Goal: Complete application form

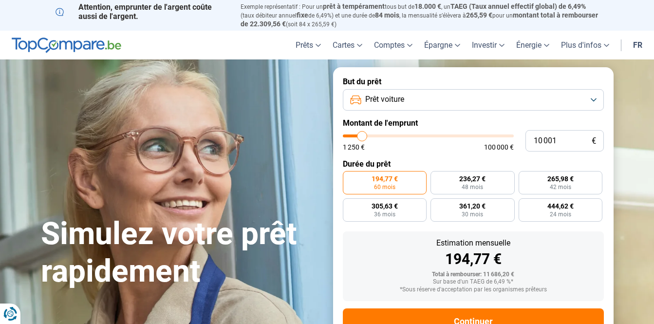
click at [402, 97] on span "Prêt voiture" at bounding box center [384, 99] width 39 height 11
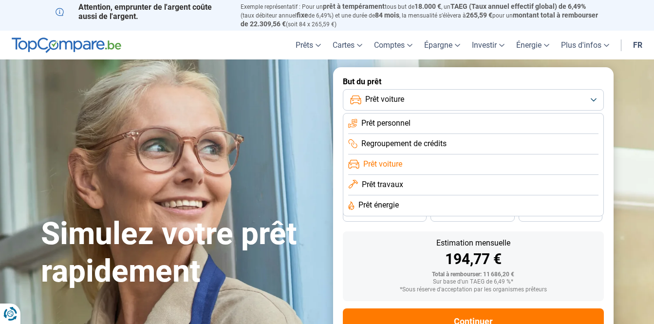
click at [402, 97] on span "Prêt voiture" at bounding box center [384, 99] width 39 height 11
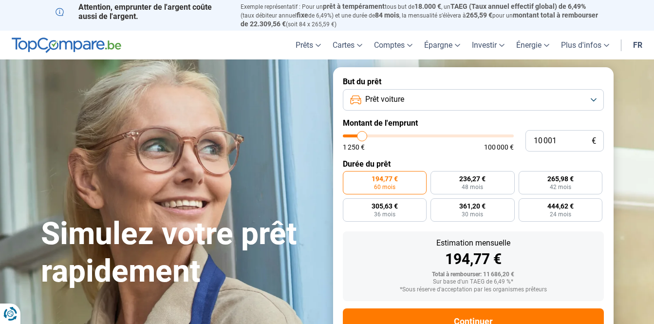
type input "11 750"
type input "11750"
type input "13 500"
type input "13500"
type input "14 500"
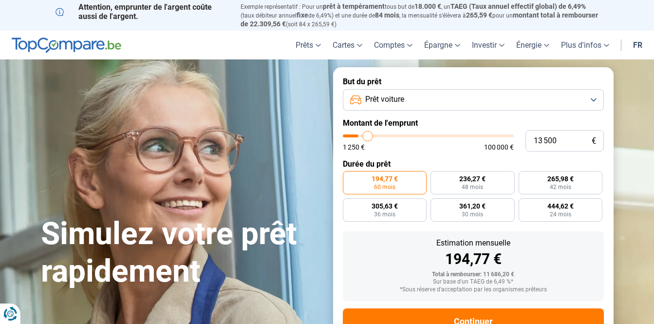
type input "14500"
type input "15 250"
type input "15250"
type input "16 000"
type input "16000"
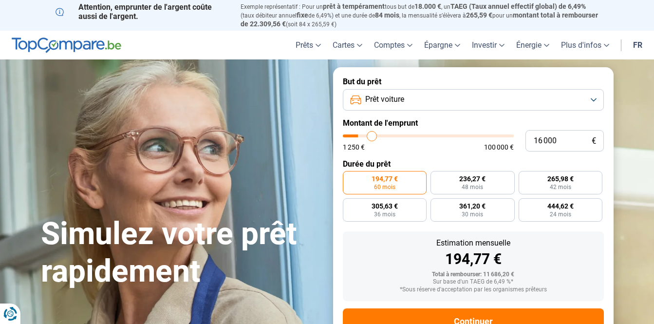
type input "16 250"
type input "16250"
type input "16 500"
type input "16500"
type input "16 750"
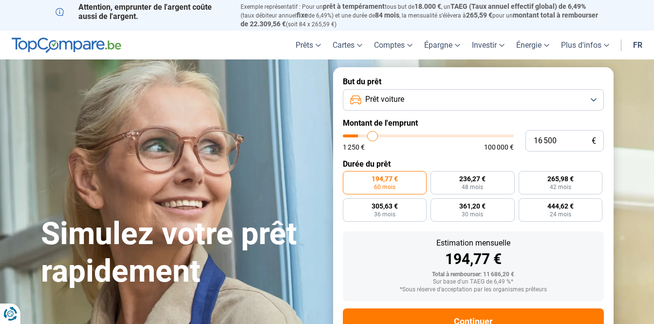
type input "16750"
type input "17 000"
type input "17000"
type input "17 250"
type input "17250"
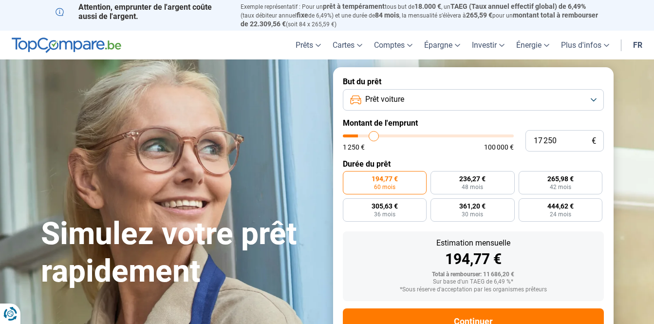
type input "17 750"
type input "17750"
type input "18 000"
type input "18000"
type input "18 250"
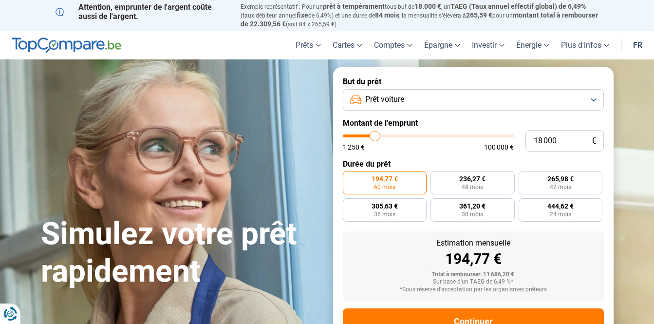
type input "18250"
type input "18 750"
type input "18750"
type input "19 000"
type input "19000"
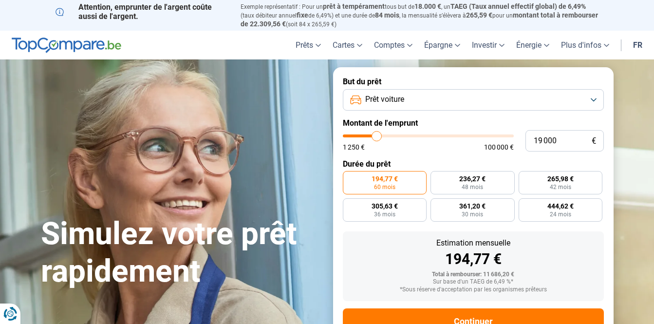
type input "19 250"
type input "19250"
type input "19 500"
type input "19500"
type input "19 750"
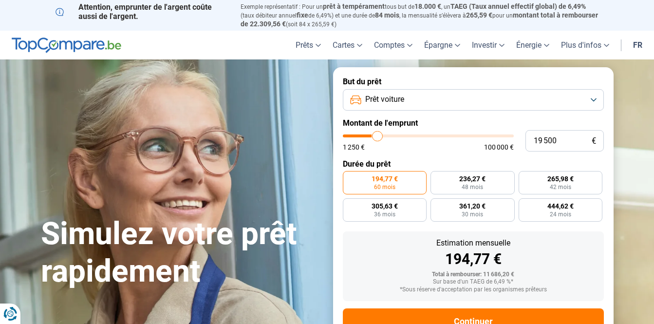
type input "19750"
type input "20 250"
type input "20250"
type input "20 500"
type input "20500"
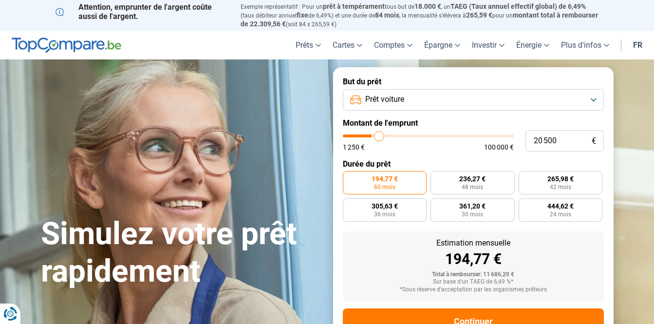
type input "20 750"
type input "20750"
type input "21 000"
type input "21000"
type input "21 250"
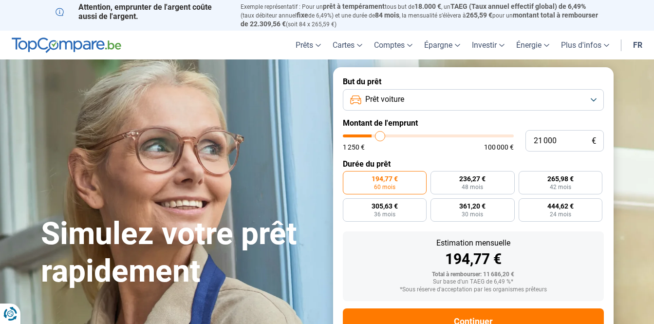
type input "21250"
type input "21 500"
type input "21500"
type input "22 000"
type input "22000"
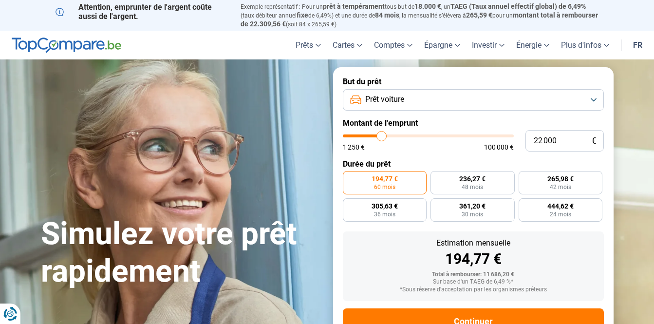
type input "22 250"
type input "22250"
type input "22 750"
type input "22750"
type input "23 000"
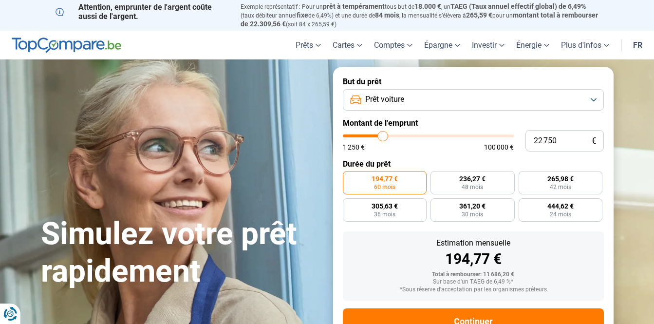
type input "23000"
type input "23 250"
type input "23250"
type input "23 500"
type input "23500"
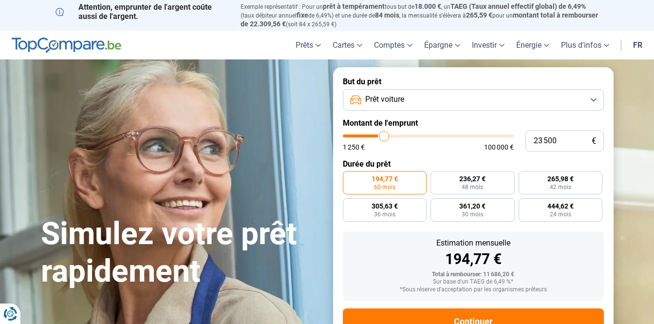
type input "23 750"
type input "23750"
type input "24 250"
type input "24250"
type input "24 500"
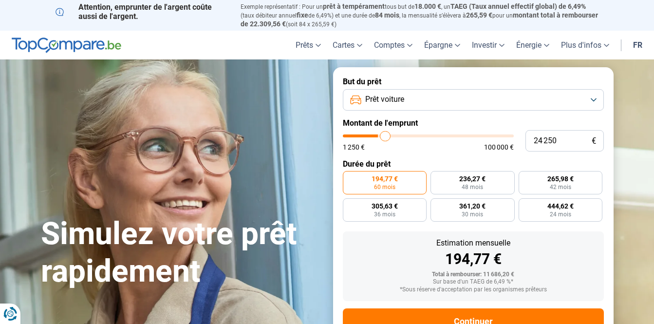
type input "24500"
type input "25 250"
type input "25250"
type input "25 000"
type input "25000"
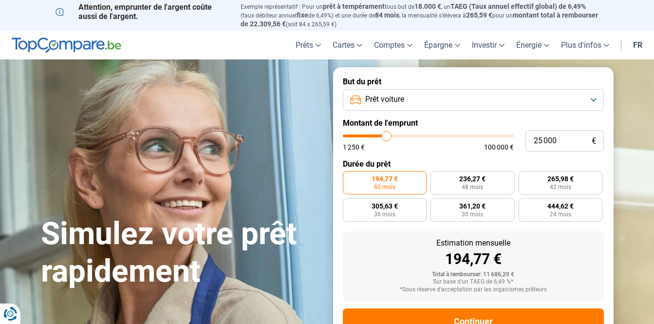
type input "24 000"
type input "24000"
type input "23 500"
type input "23500"
type input "23 250"
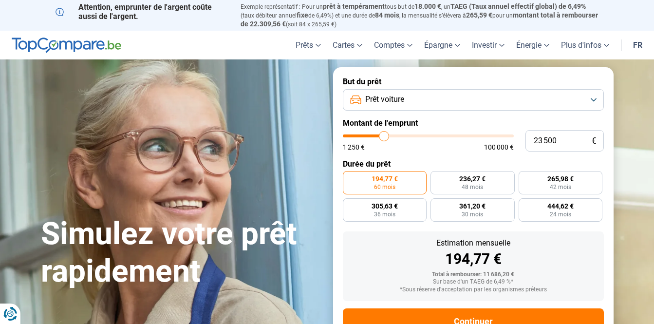
type input "23250"
type input "23 000"
type input "23000"
type input "22 750"
type input "22750"
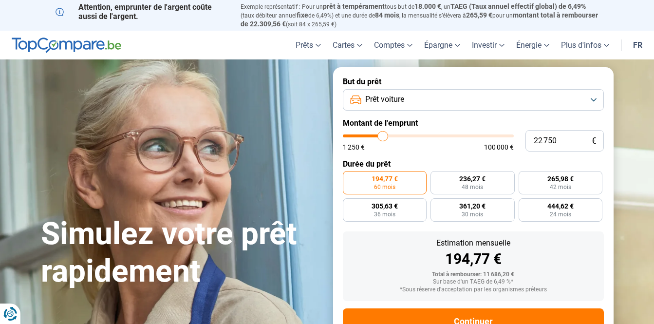
type input "22 250"
type input "22250"
type input "22 000"
type input "22000"
type input "21 750"
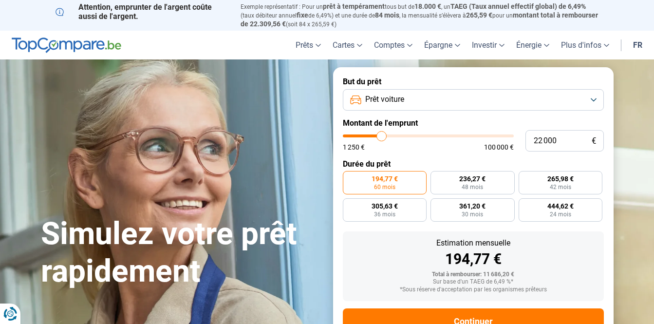
type input "21750"
type input "21 500"
type input "21500"
type input "21 250"
type input "21250"
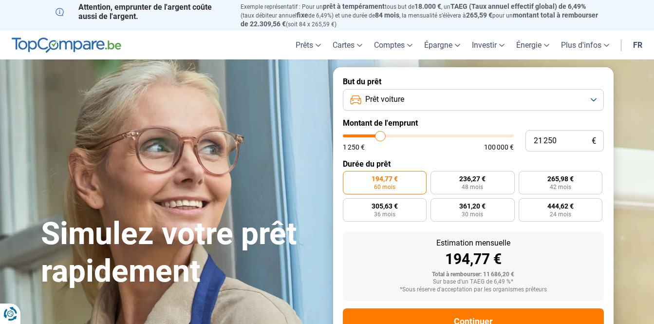
type input "21 000"
type input "21000"
type input "20 750"
type input "20750"
type input "20 500"
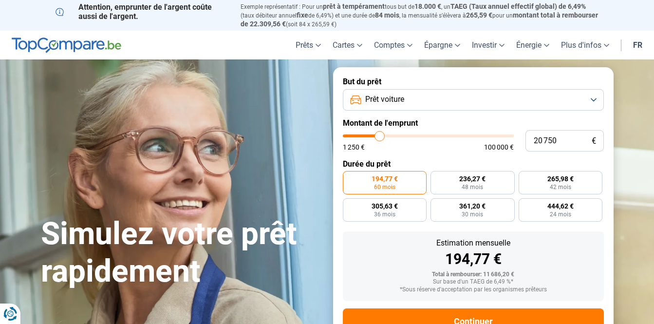
type input "20500"
type input "19 500"
type input "19500"
type input "19 250"
type input "19250"
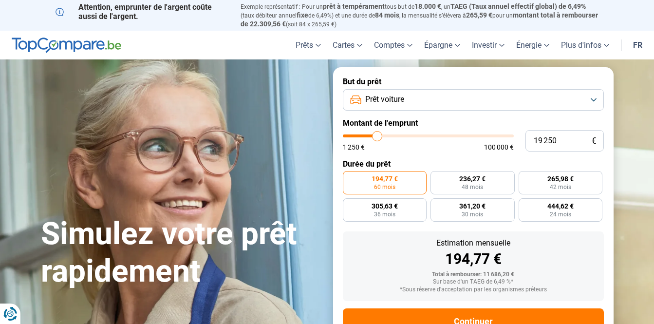
type input "19 000"
type input "19000"
type input "18 750"
type input "18750"
type input "18 250"
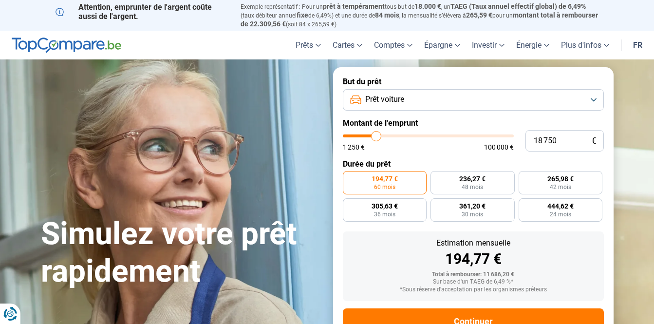
type input "18250"
type input "18 000"
type input "18000"
type input "17 250"
type input "17250"
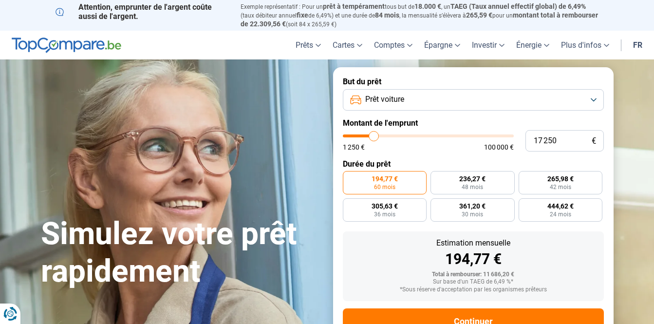
type input "17 000"
type input "17000"
type input "16 250"
type input "16250"
type input "14 750"
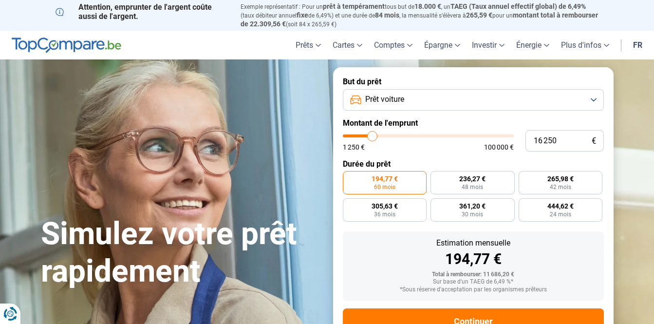
type input "14750"
type input "14 500"
type input "14500"
type input "14 750"
type input "14750"
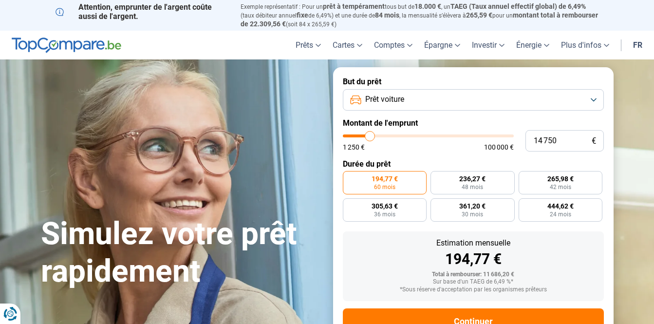
type input "15 250"
type input "15250"
type input "15 500"
type input "15500"
type input "16 000"
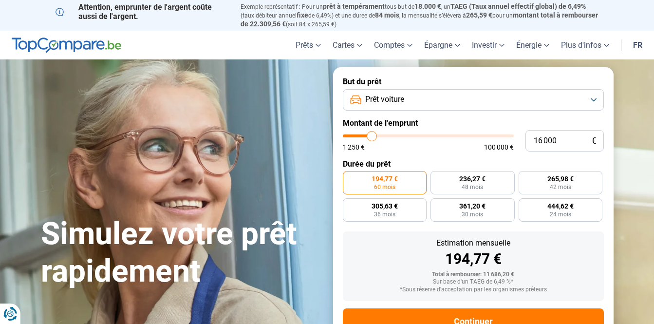
drag, startPoint x: 363, startPoint y: 134, endPoint x: 372, endPoint y: 135, distance: 8.8
type input "16000"
click at [372, 135] on input "range" at bounding box center [428, 135] width 171 height 3
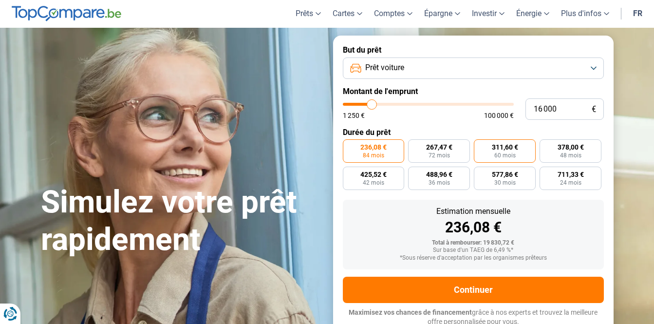
scroll to position [35, 0]
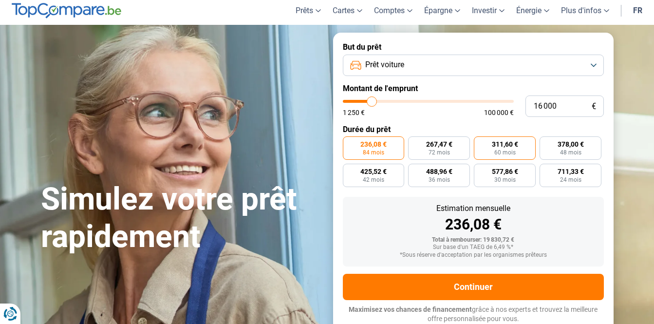
click at [505, 149] on span "60 mois" at bounding box center [504, 152] width 21 height 6
click at [480, 143] on input "311,60 € 60 mois" at bounding box center [477, 139] width 6 height 6
radio input "true"
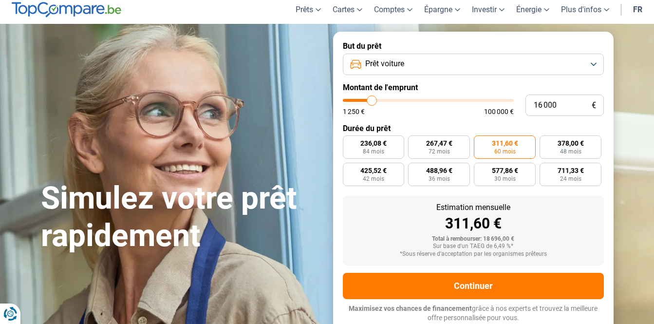
scroll to position [52, 0]
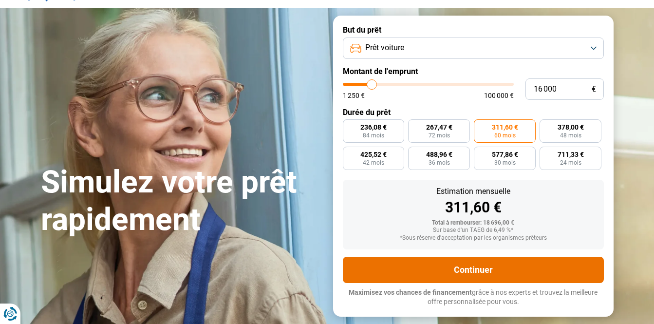
click at [502, 262] on button "Continuer" at bounding box center [473, 270] width 261 height 26
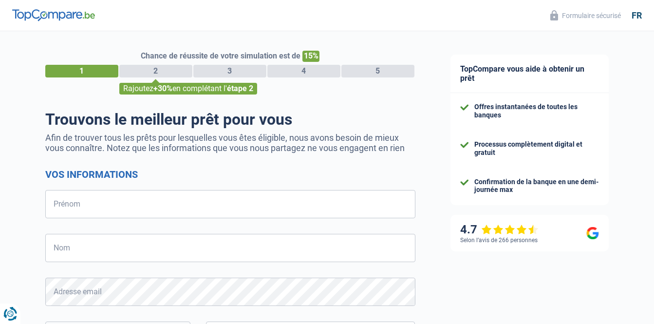
select select "32"
